Goal: Find specific page/section: Find specific page/section

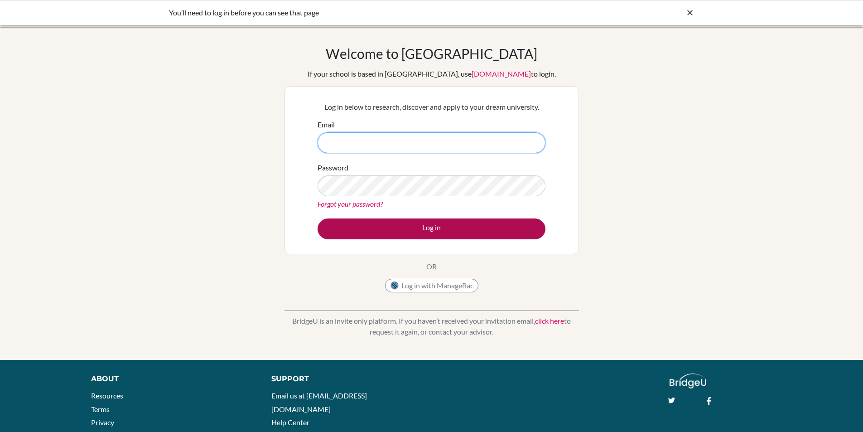
type input "[PERSON_NAME][EMAIL_ADDRESS][PERSON_NAME][DOMAIN_NAME]"
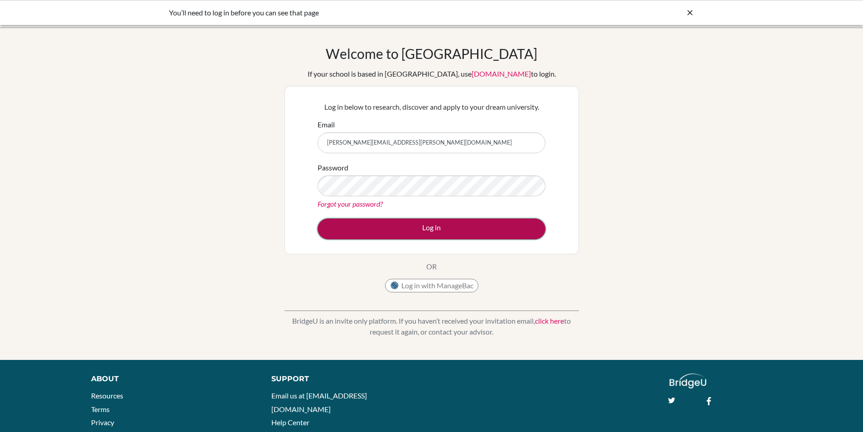
click at [439, 223] on button "Log in" at bounding box center [432, 228] width 228 height 21
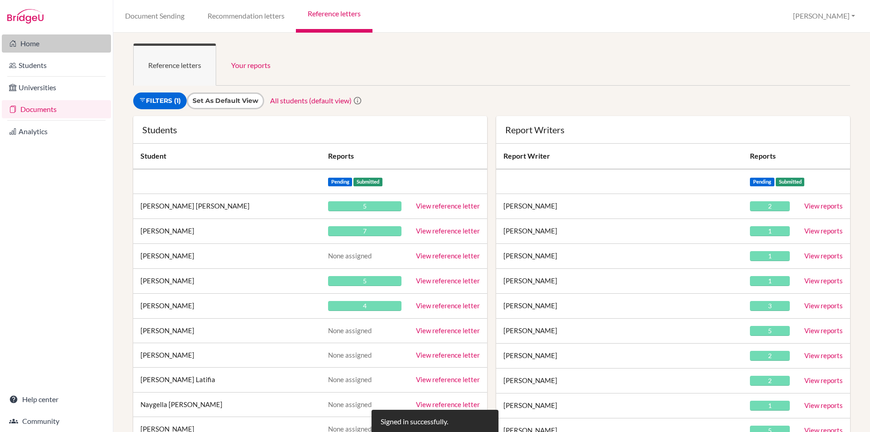
click at [35, 43] on link "Home" at bounding box center [56, 43] width 109 height 18
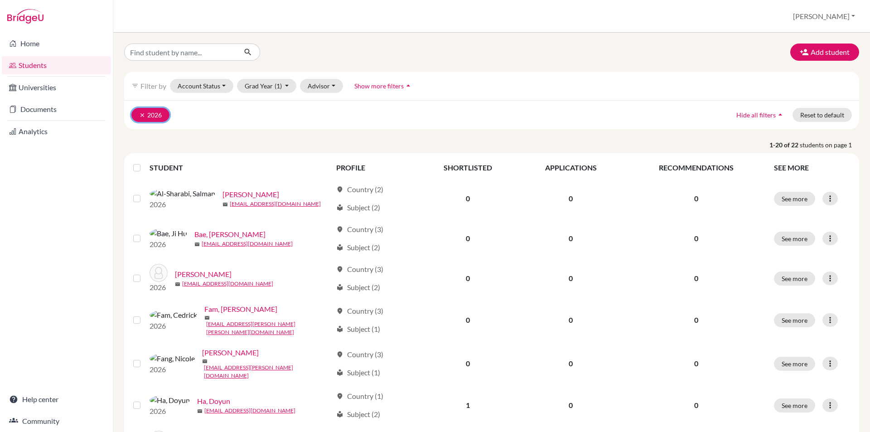
click at [141, 113] on icon "clear" at bounding box center [142, 115] width 6 height 6
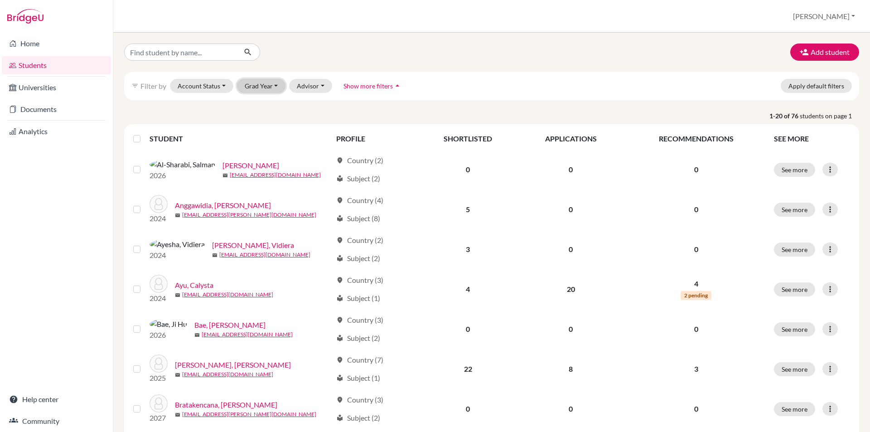
click at [266, 87] on button "Grad Year" at bounding box center [261, 86] width 49 height 14
click at [264, 105] on span "2027" at bounding box center [256, 105] width 16 height 11
